Goal: Information Seeking & Learning: Learn about a topic

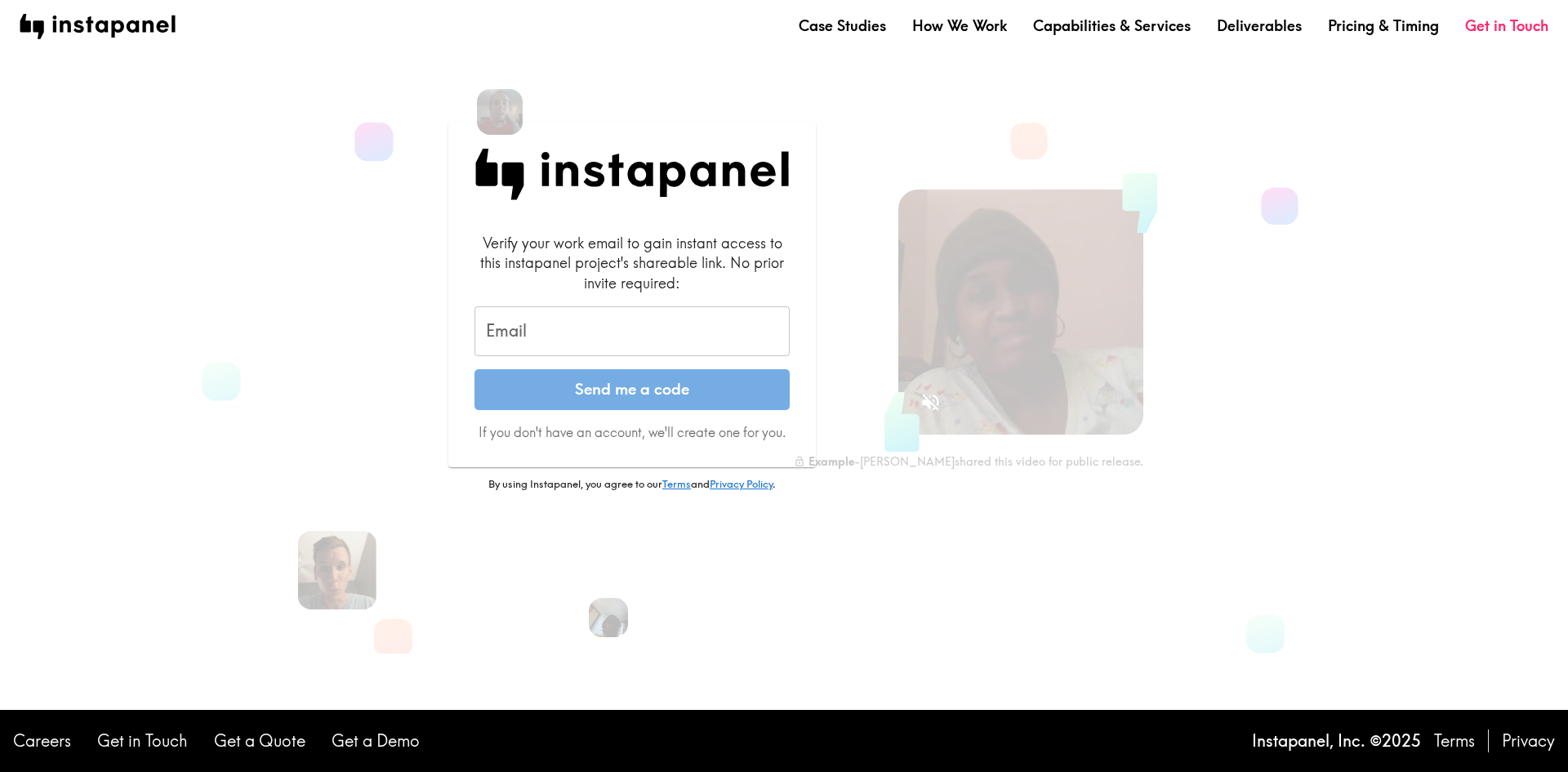
click at [653, 334] on input "Email" at bounding box center [632, 331] width 315 height 51
type input "n"
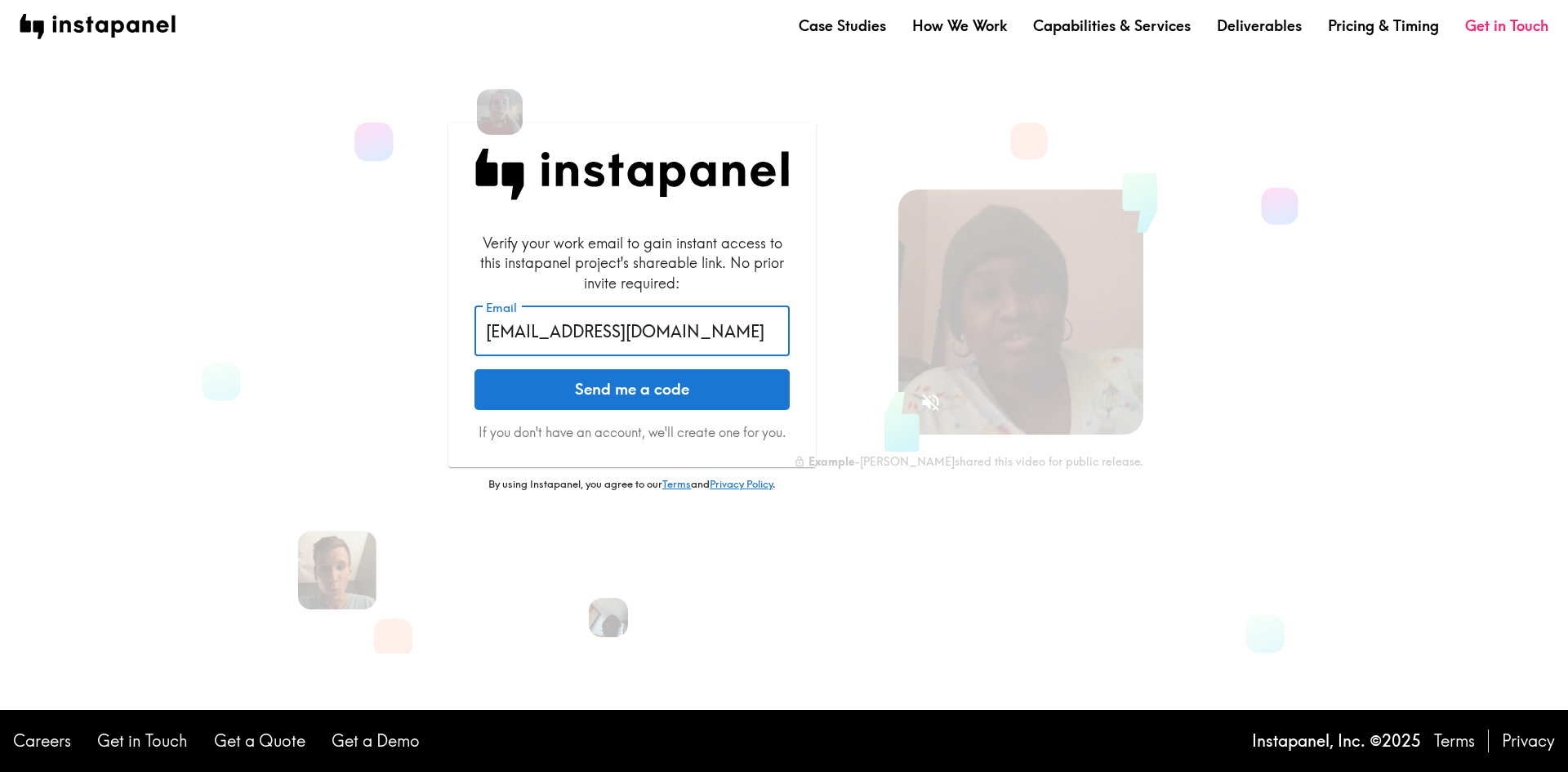
type input "mijin89.oh@samsung.com"
click at [475, 369] on button "Send me a code" at bounding box center [632, 389] width 315 height 41
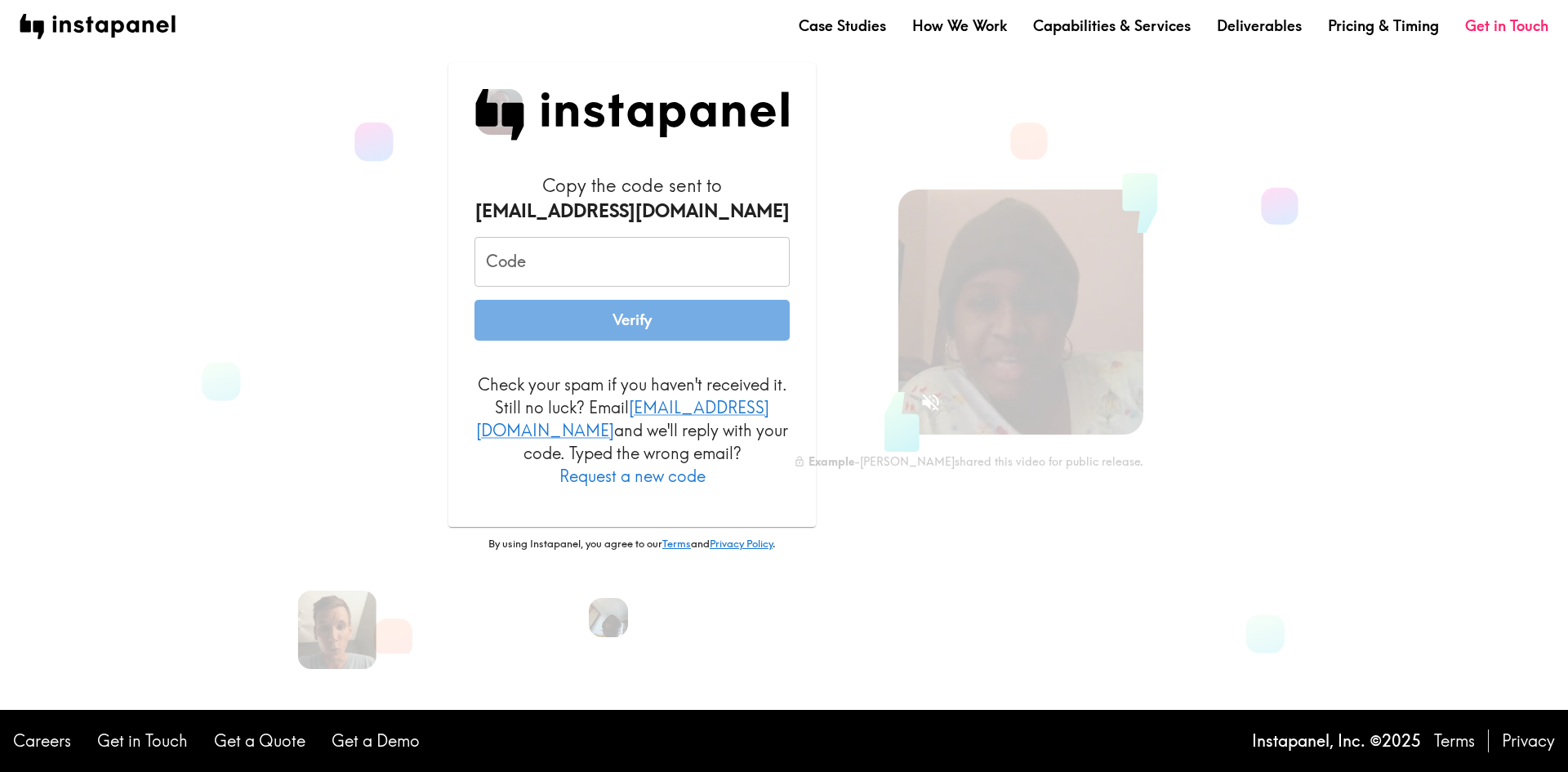
click at [585, 272] on input "Code" at bounding box center [632, 262] width 315 height 51
paste input "eJu_QbA_mBR"
type input "eJu_QbA_mBR"
click at [475, 300] on button "Verify" at bounding box center [632, 320] width 315 height 41
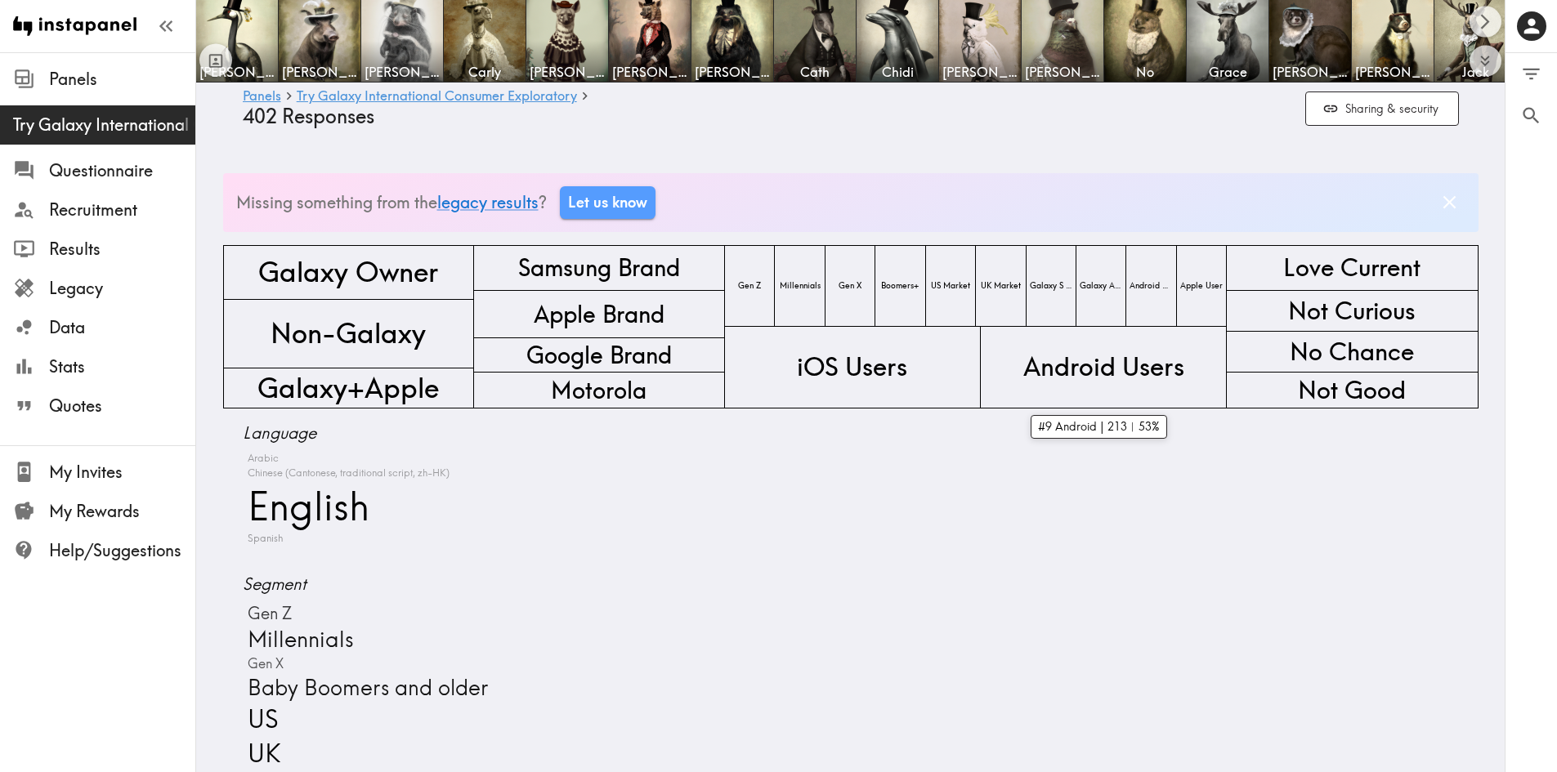
click at [964, 458] on div "Arabic Chinese (Cantonese, traditional script, zh-HK) English Spanish" at bounding box center [851, 499] width 1216 height 96
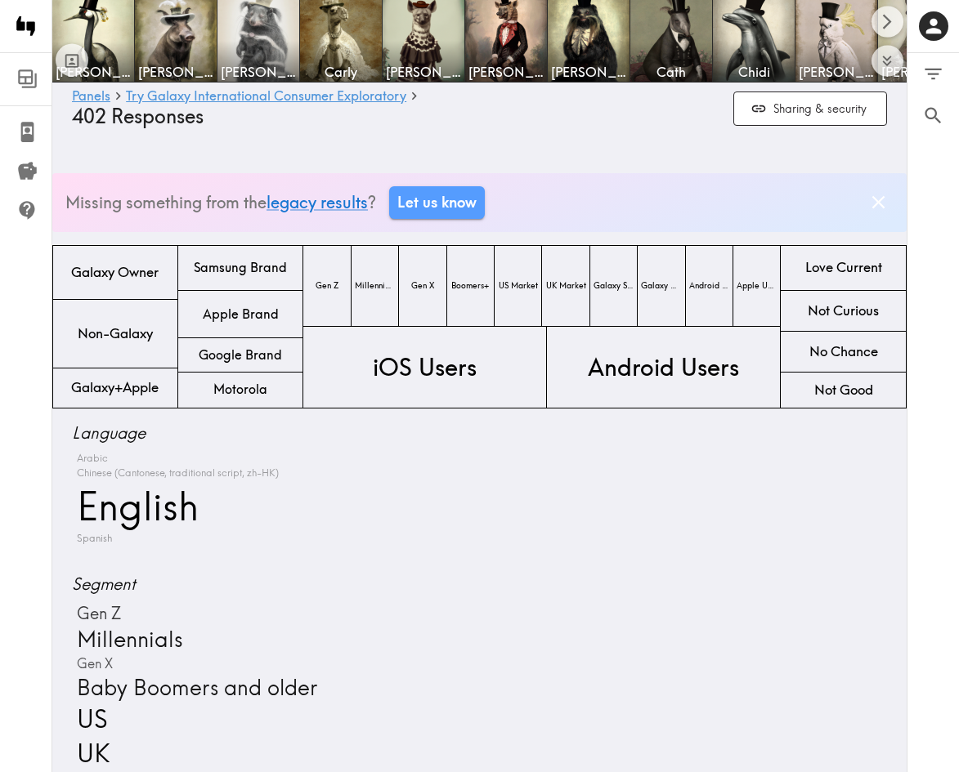
click at [2, 449] on div "Panels Try Galaxy International Consumer Exploratory Questionnaire Recruitment …" at bounding box center [26, 386] width 52 height 772
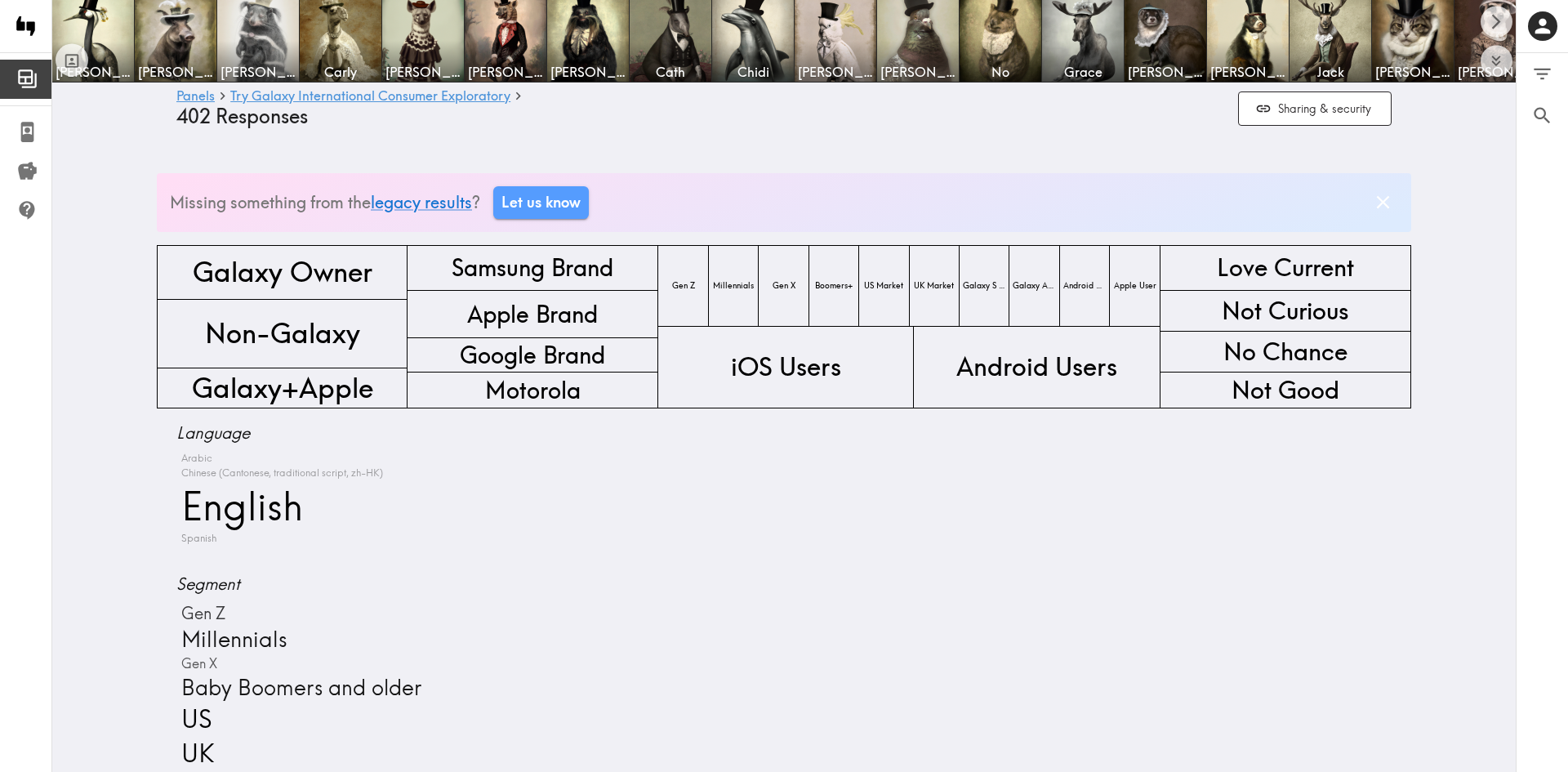
click at [15, 88] on link "Panels" at bounding box center [25, 79] width 51 height 39
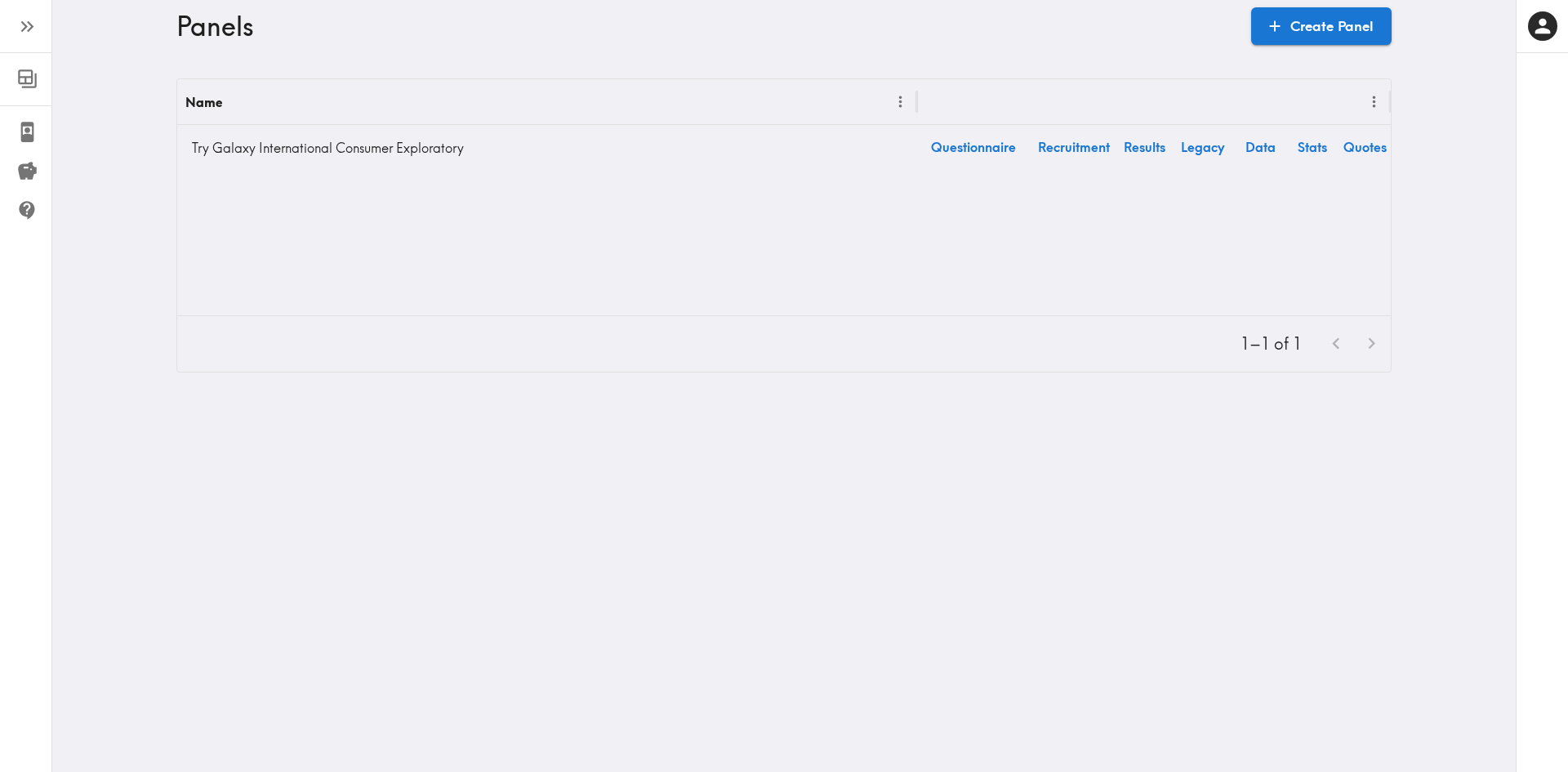
click at [30, 35] on icon "button" at bounding box center [27, 27] width 22 height 22
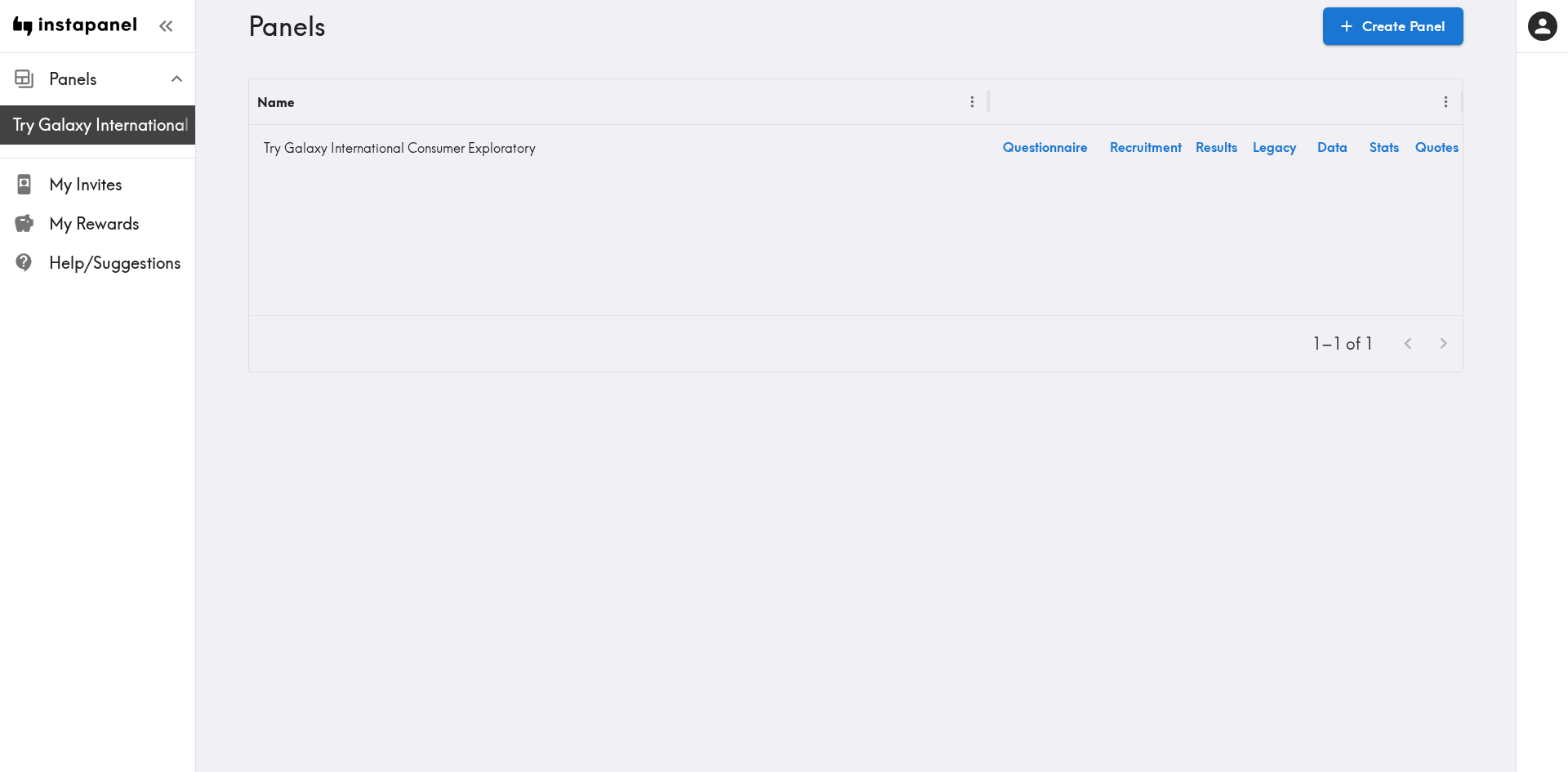
click at [123, 135] on span "Try Galaxy International Consumer Exploratory" at bounding box center [104, 125] width 182 height 23
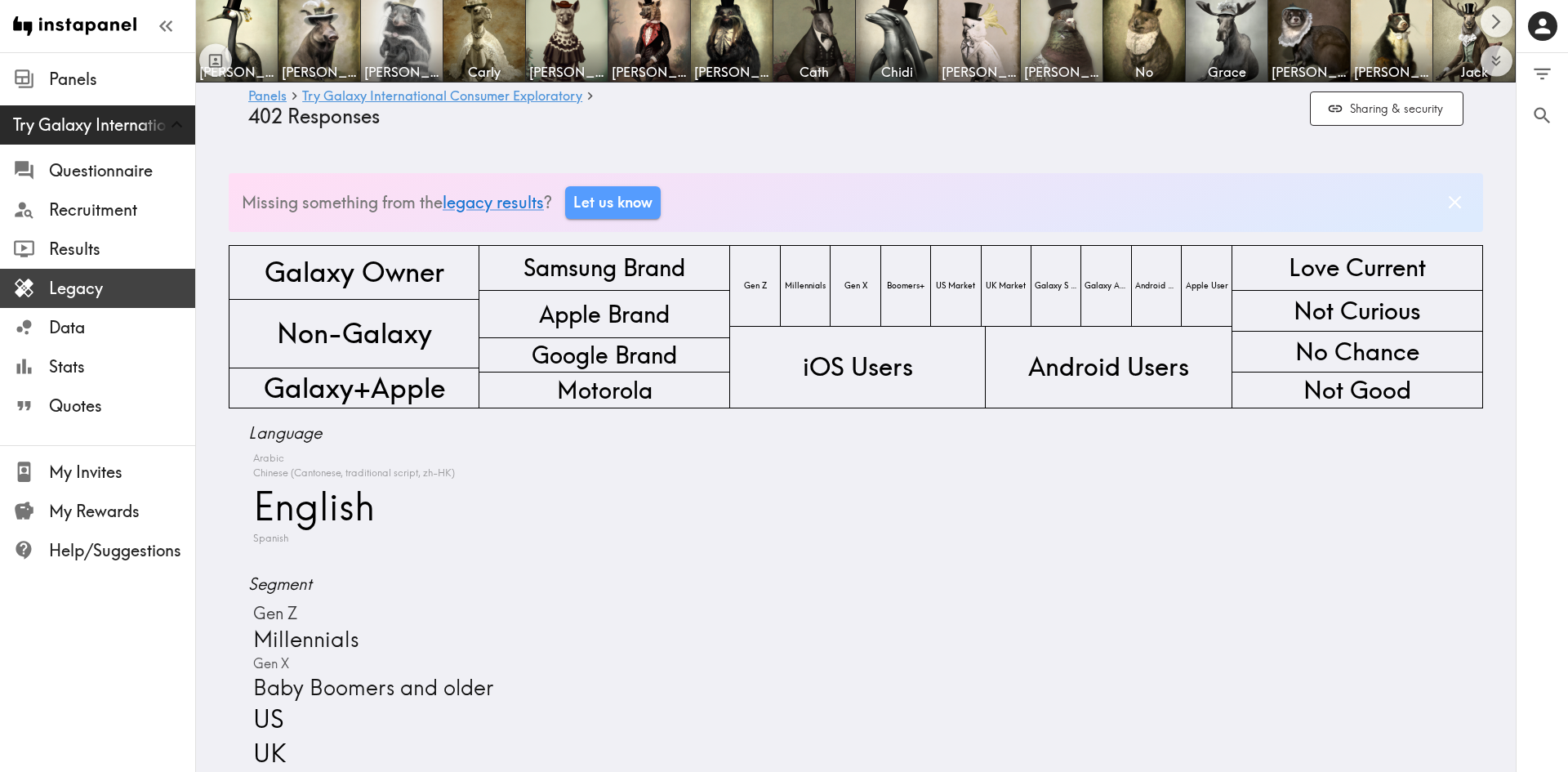
click at [86, 302] on span "Legacy" at bounding box center [122, 288] width 146 height 29
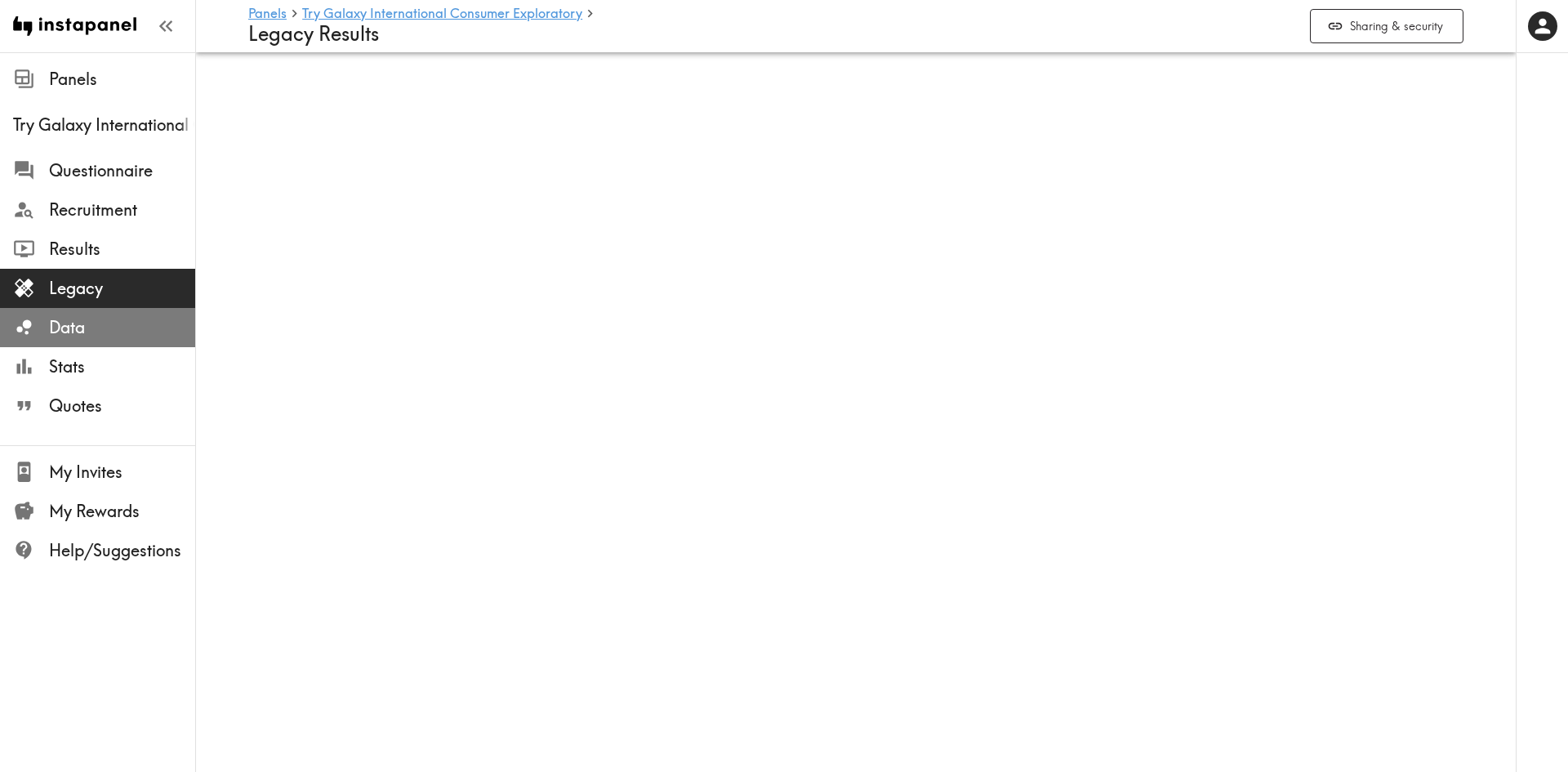
click at [98, 330] on span "Data" at bounding box center [122, 327] width 146 height 23
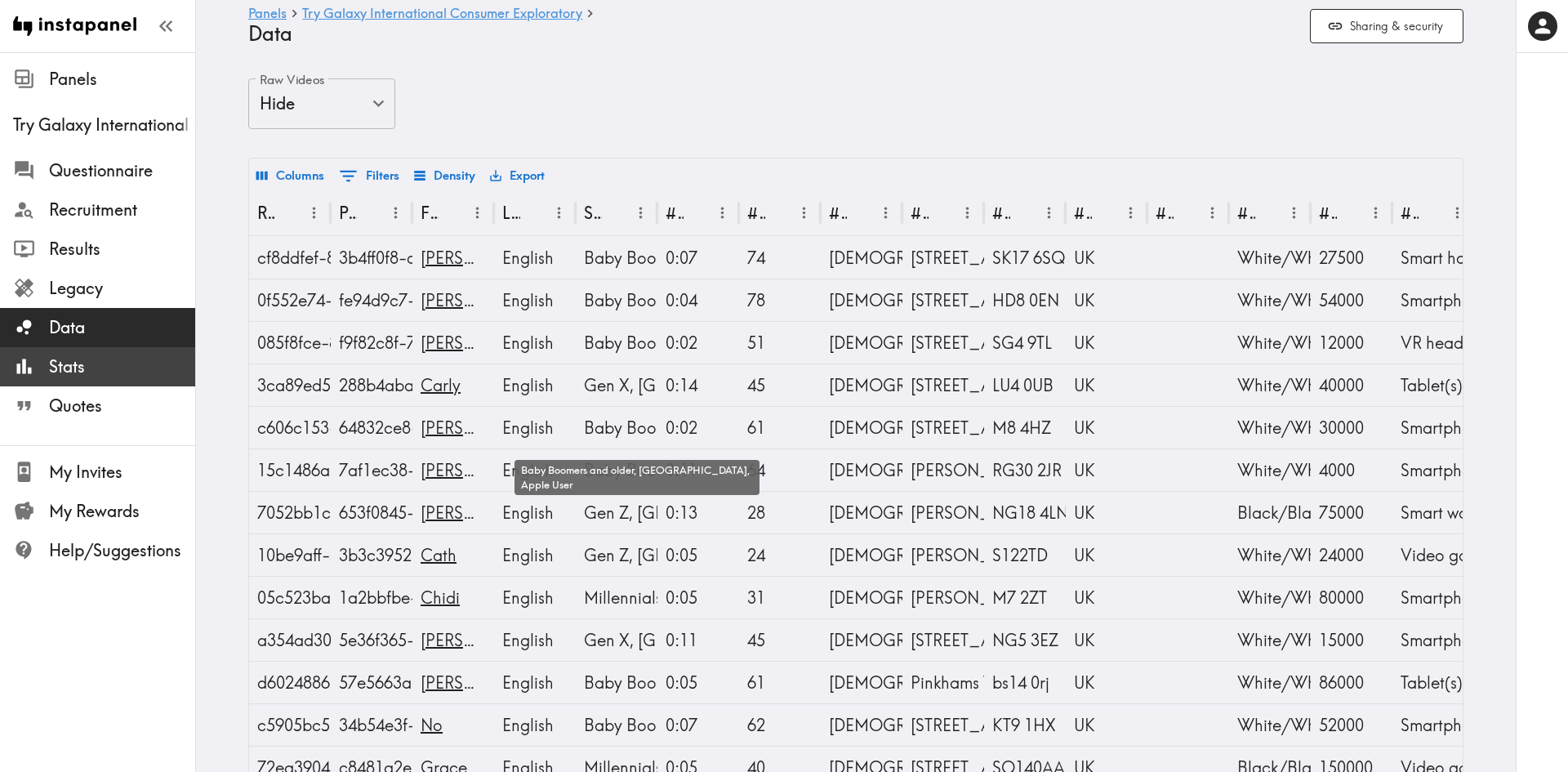
click at [29, 360] on icon at bounding box center [24, 367] width 22 height 22
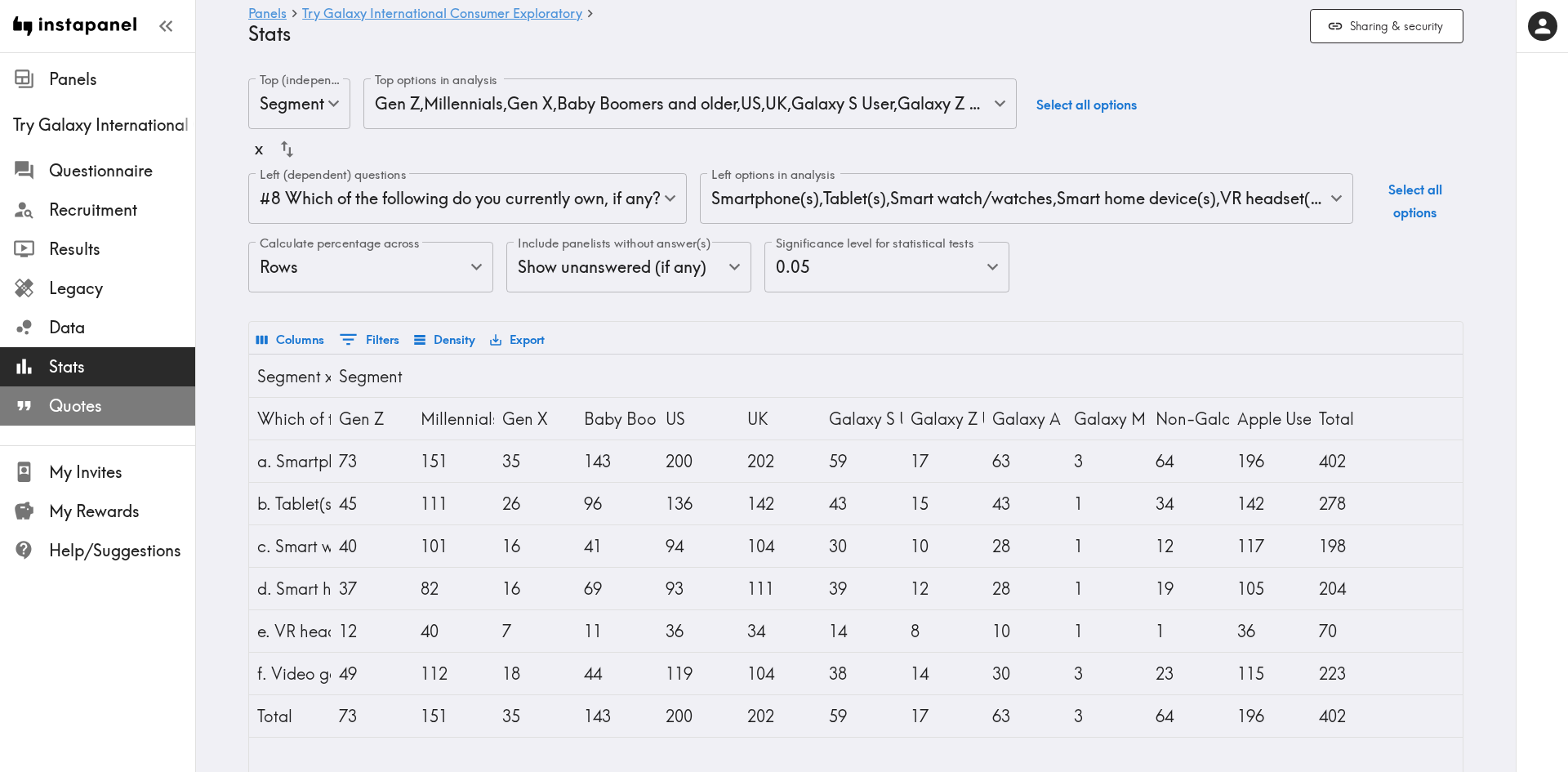
click at [59, 411] on span "Quotes" at bounding box center [122, 406] width 146 height 23
